Goal: Find specific page/section: Find specific page/section

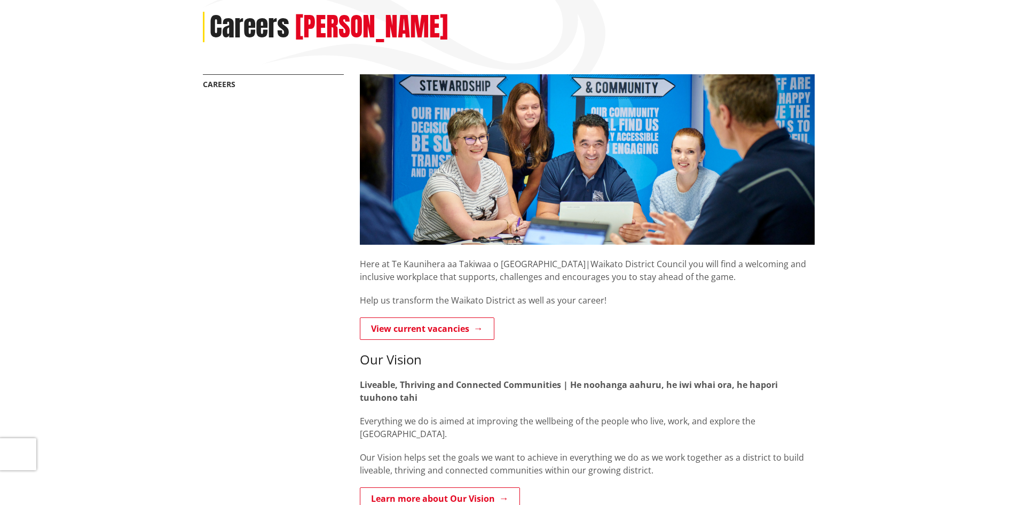
scroll to position [160, 0]
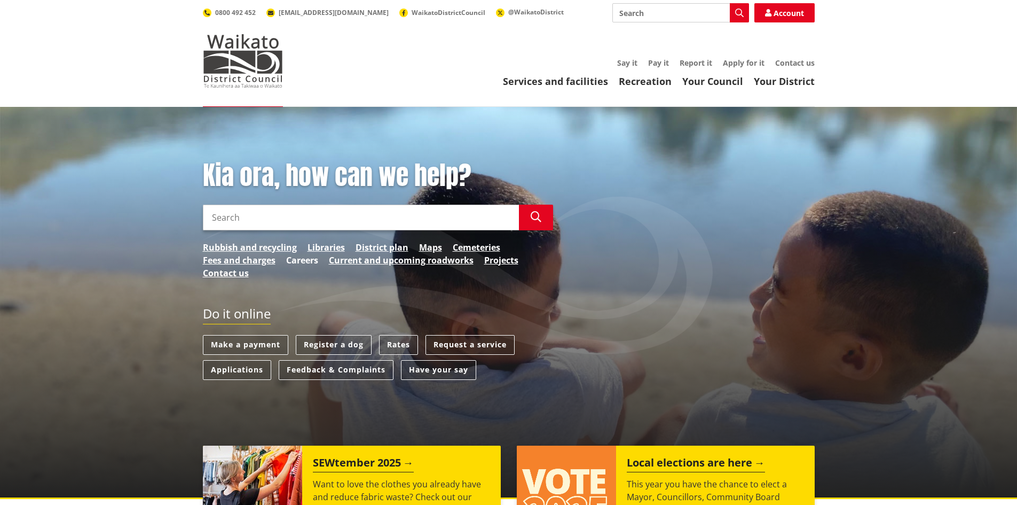
click at [306, 256] on link "Careers" at bounding box center [302, 260] width 32 height 13
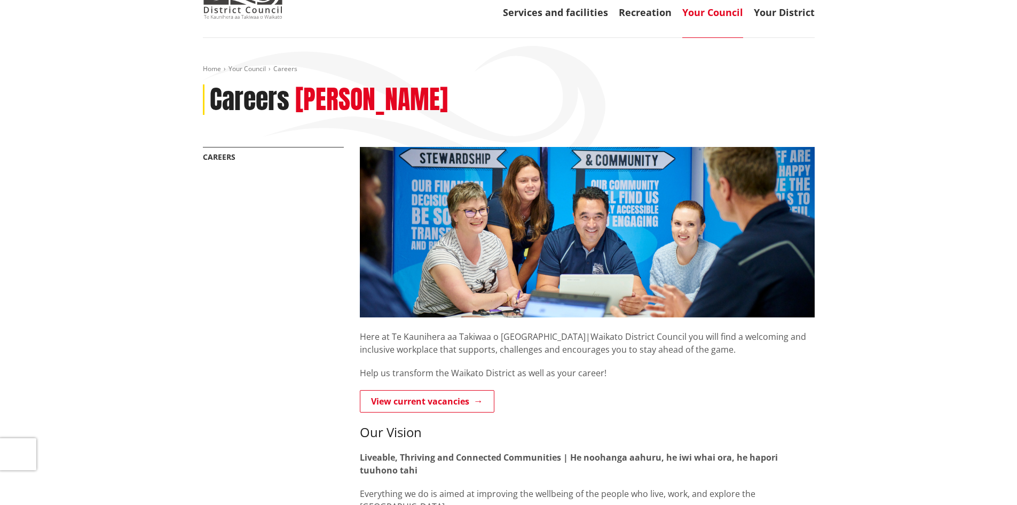
scroll to position [160, 0]
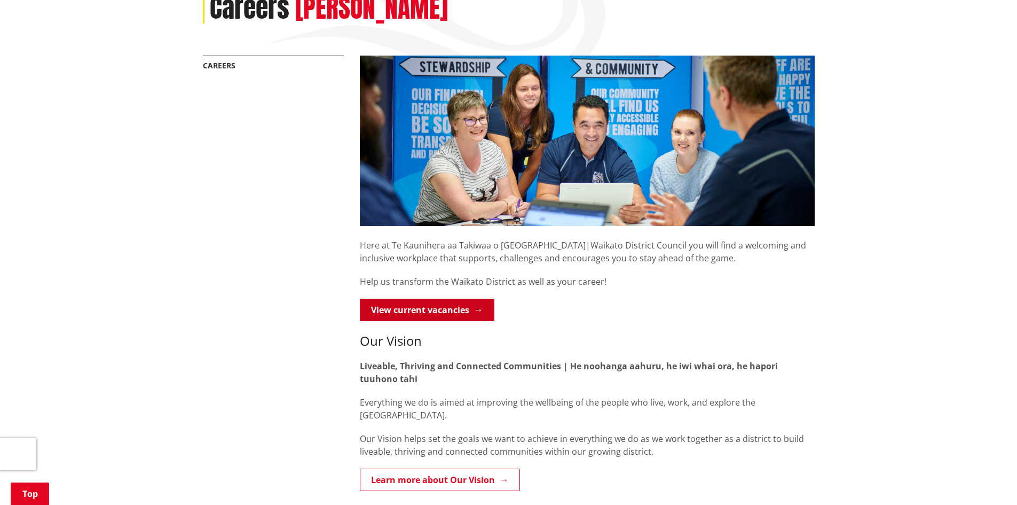
click at [427, 313] on link "View current vacancies" at bounding box center [427, 309] width 135 height 22
